Goal: Task Accomplishment & Management: Manage account settings

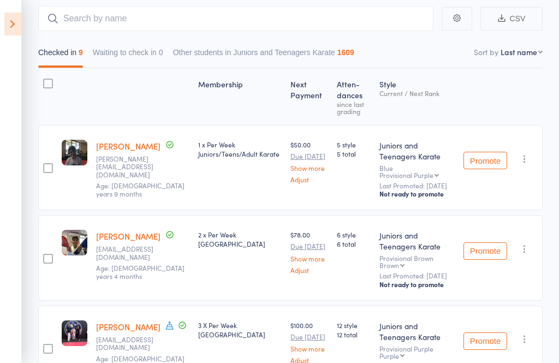
click at [16, 29] on icon at bounding box center [12, 24] width 17 height 23
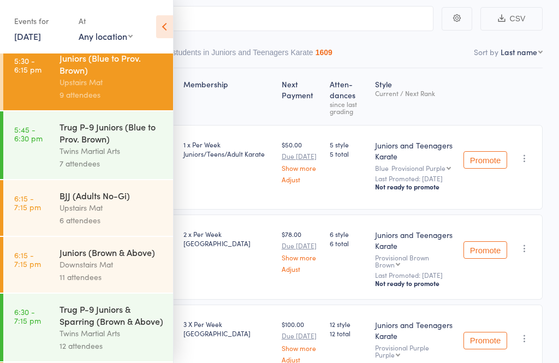
scroll to position [400, 0]
click at [74, 283] on div "11 attendees" at bounding box center [112, 277] width 104 height 13
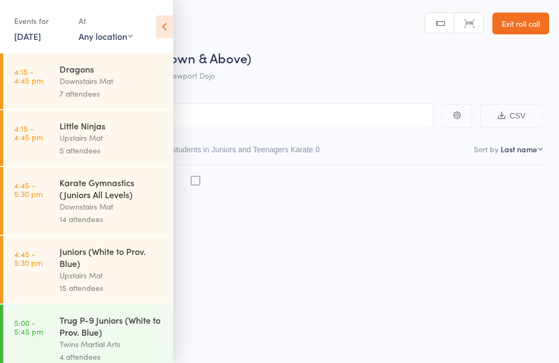
scroll to position [8, 0]
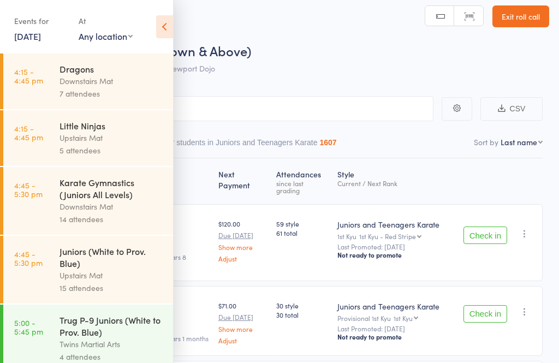
click at [161, 32] on icon at bounding box center [164, 26] width 17 height 23
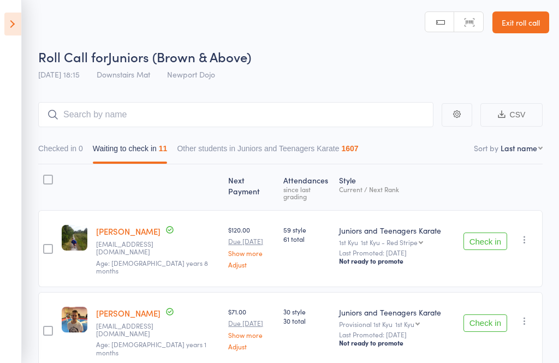
scroll to position [0, 0]
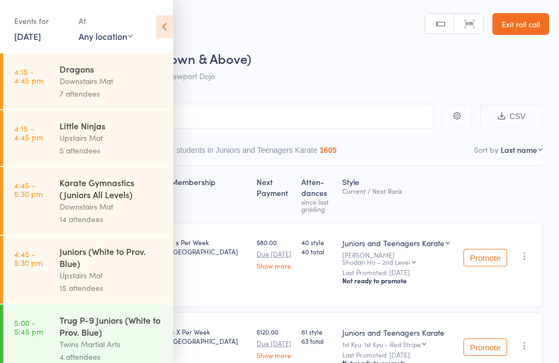
click at [161, 27] on icon at bounding box center [164, 26] width 17 height 23
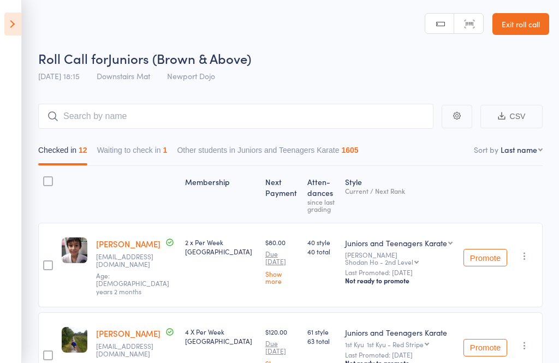
click at [117, 153] on button "Waiting to check in 1" at bounding box center [132, 152] width 70 height 25
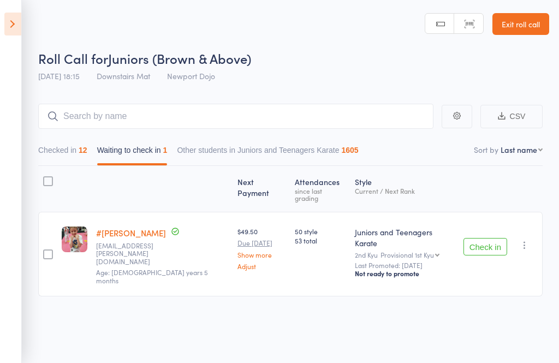
click at [527, 240] on icon "button" at bounding box center [524, 245] width 11 height 11
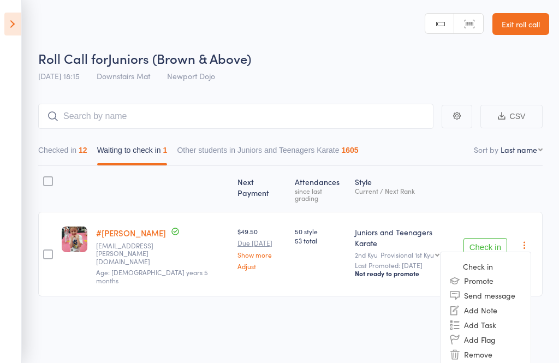
scroll to position [10, 0]
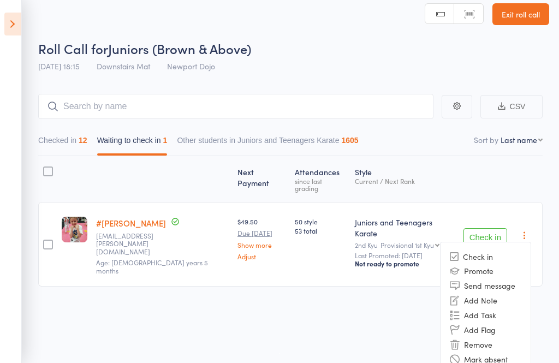
click at [485, 338] on li "Remove" at bounding box center [486, 345] width 90 height 15
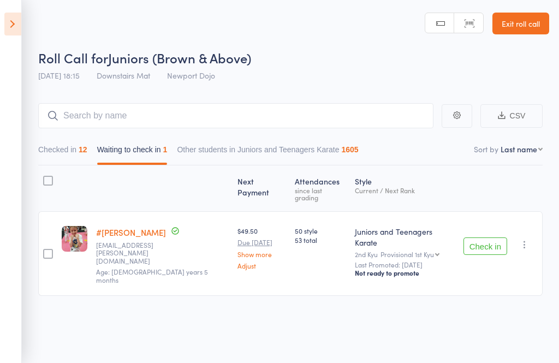
scroll to position [8, 0]
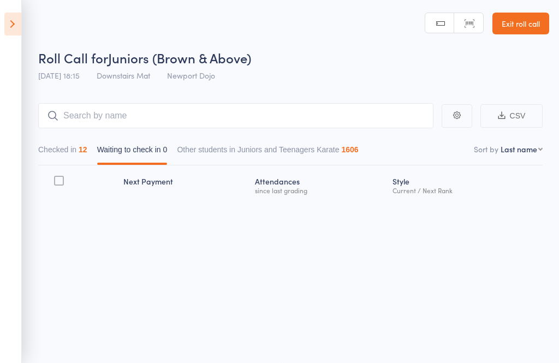
click at [7, 32] on icon at bounding box center [12, 24] width 17 height 23
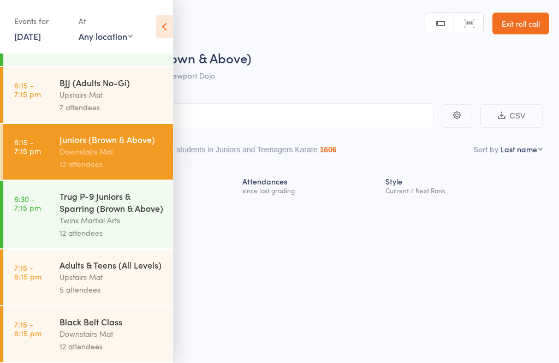
scroll to position [535, 0]
click at [86, 330] on div "Downstairs Mat" at bounding box center [112, 334] width 104 height 13
click at [67, 271] on div "Upstairs Mat" at bounding box center [112, 277] width 104 height 13
click at [60, 139] on div "Juniors (Brown & Above)" at bounding box center [112, 139] width 104 height 12
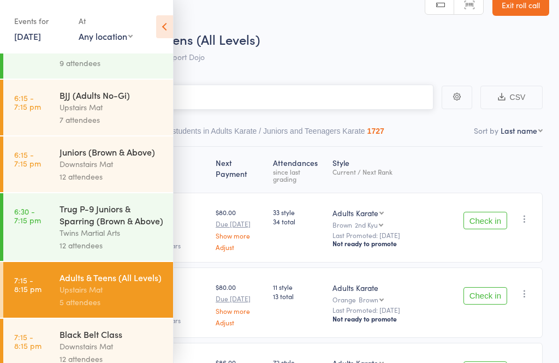
scroll to position [500, 0]
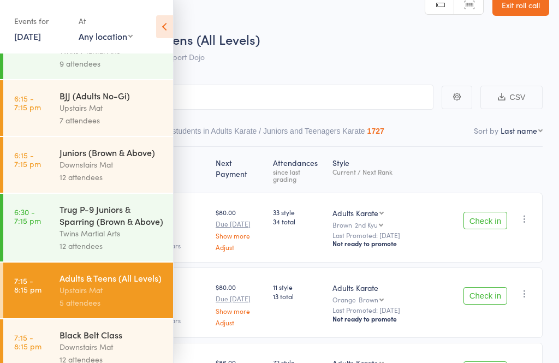
click at [77, 171] on div "Downstairs Mat" at bounding box center [112, 164] width 104 height 13
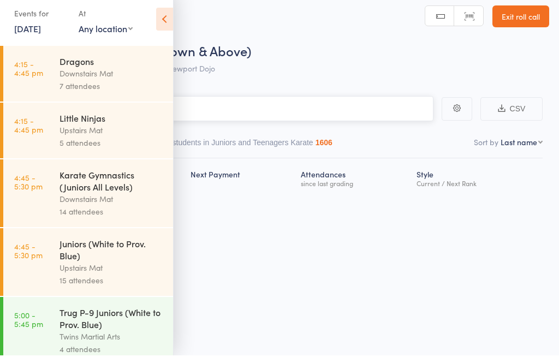
scroll to position [8, 0]
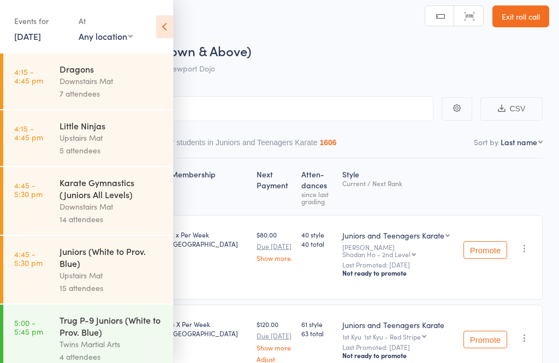
click at [171, 17] on icon at bounding box center [164, 26] width 17 height 23
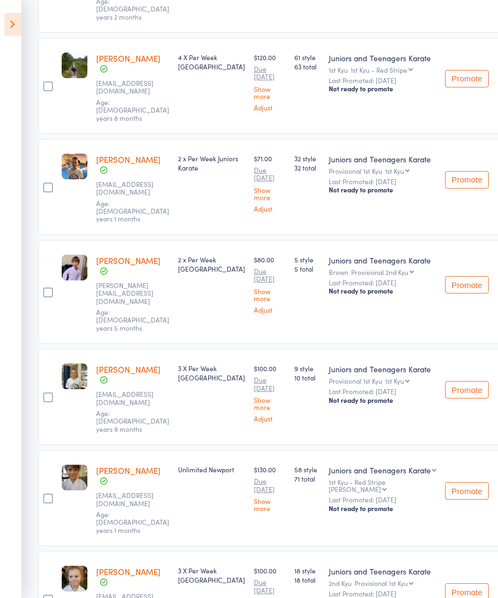
scroll to position [291, 0]
